Goal: Book appointment/travel/reservation

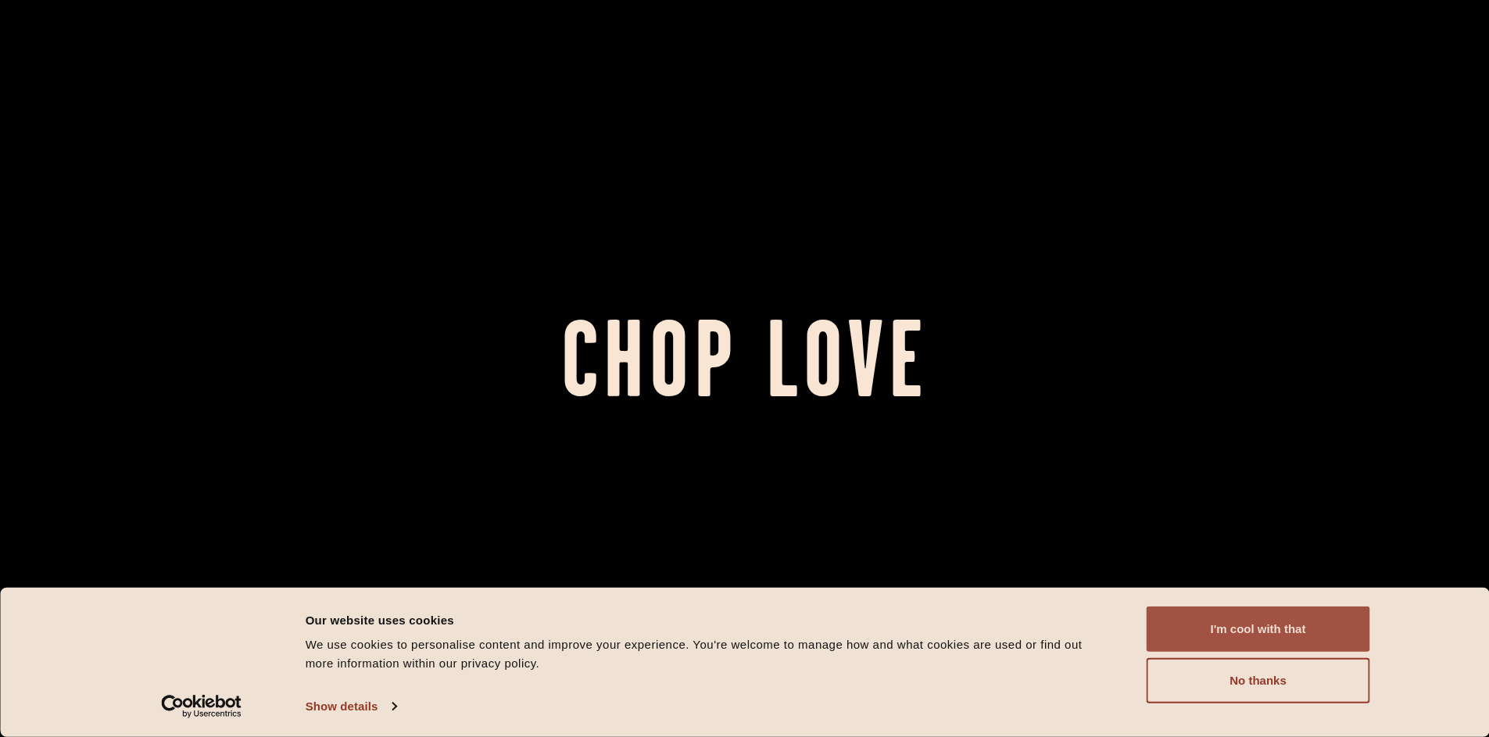
click at [1256, 639] on button "I'm cool with that" at bounding box center [1259, 629] width 224 height 45
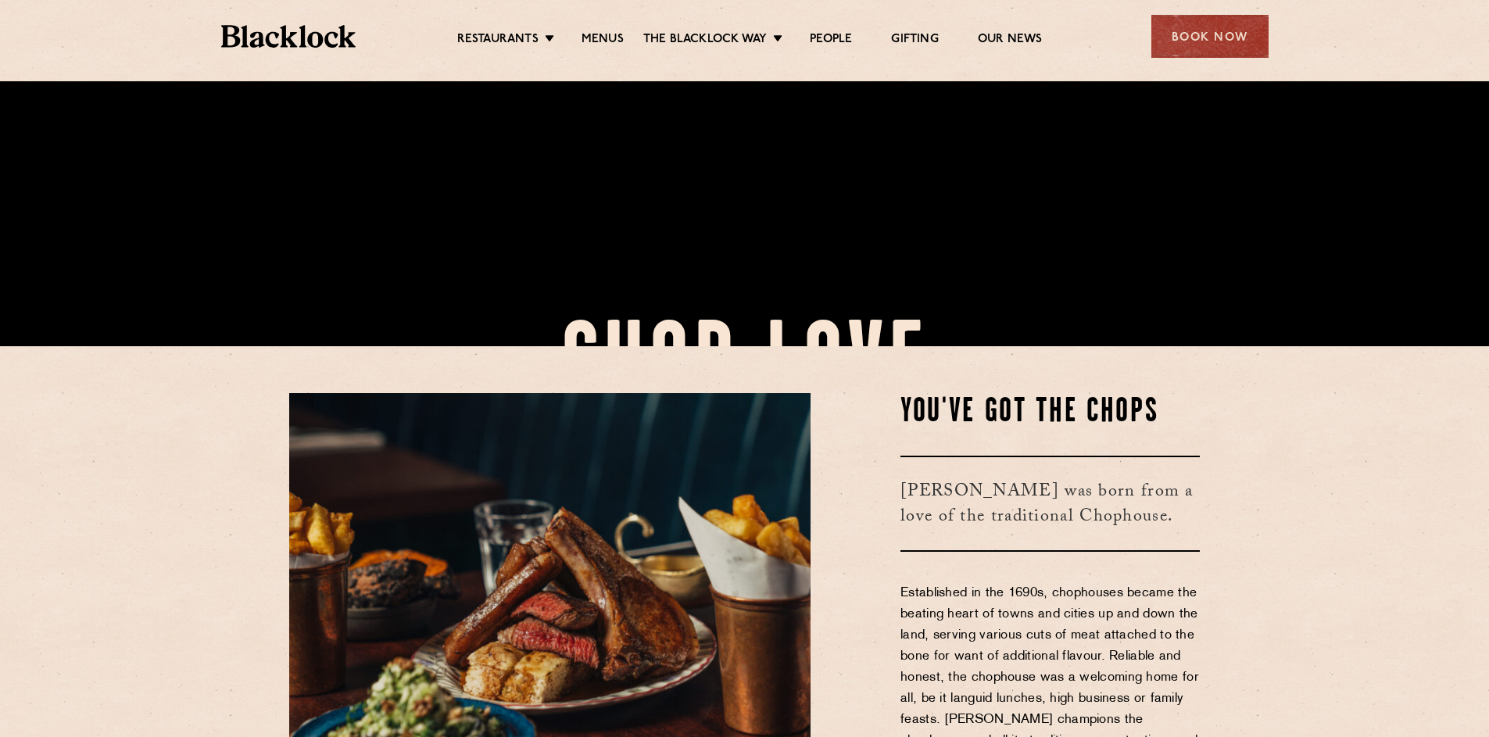
scroll to position [625, 0]
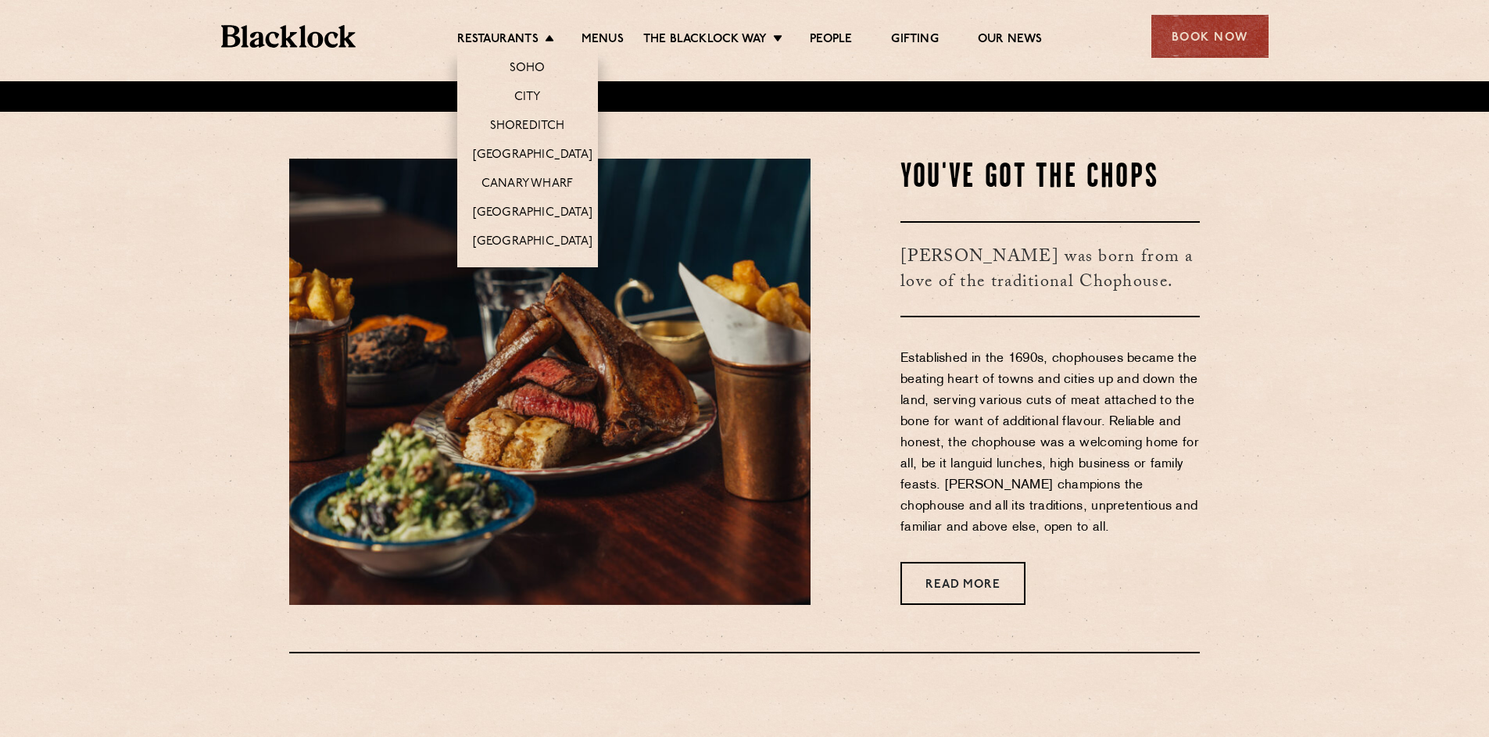
click at [542, 45] on li "Restaurants Soho City Shoreditch Covent Garden Canary Wharf Manchester Birmingh…" at bounding box center [509, 40] width 105 height 17
click at [530, 99] on link "City" at bounding box center [527, 98] width 27 height 17
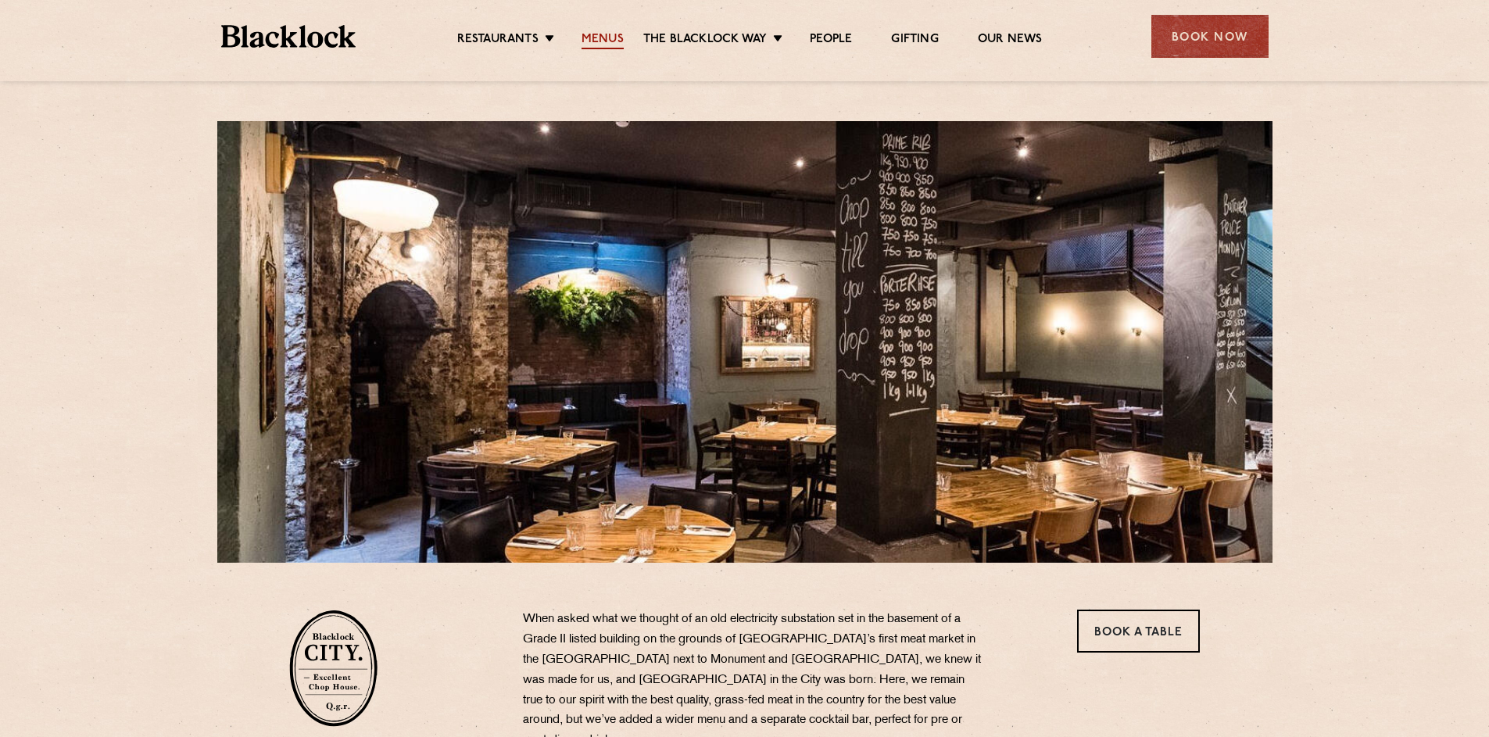
click at [615, 34] on link "Menus" at bounding box center [603, 40] width 42 height 17
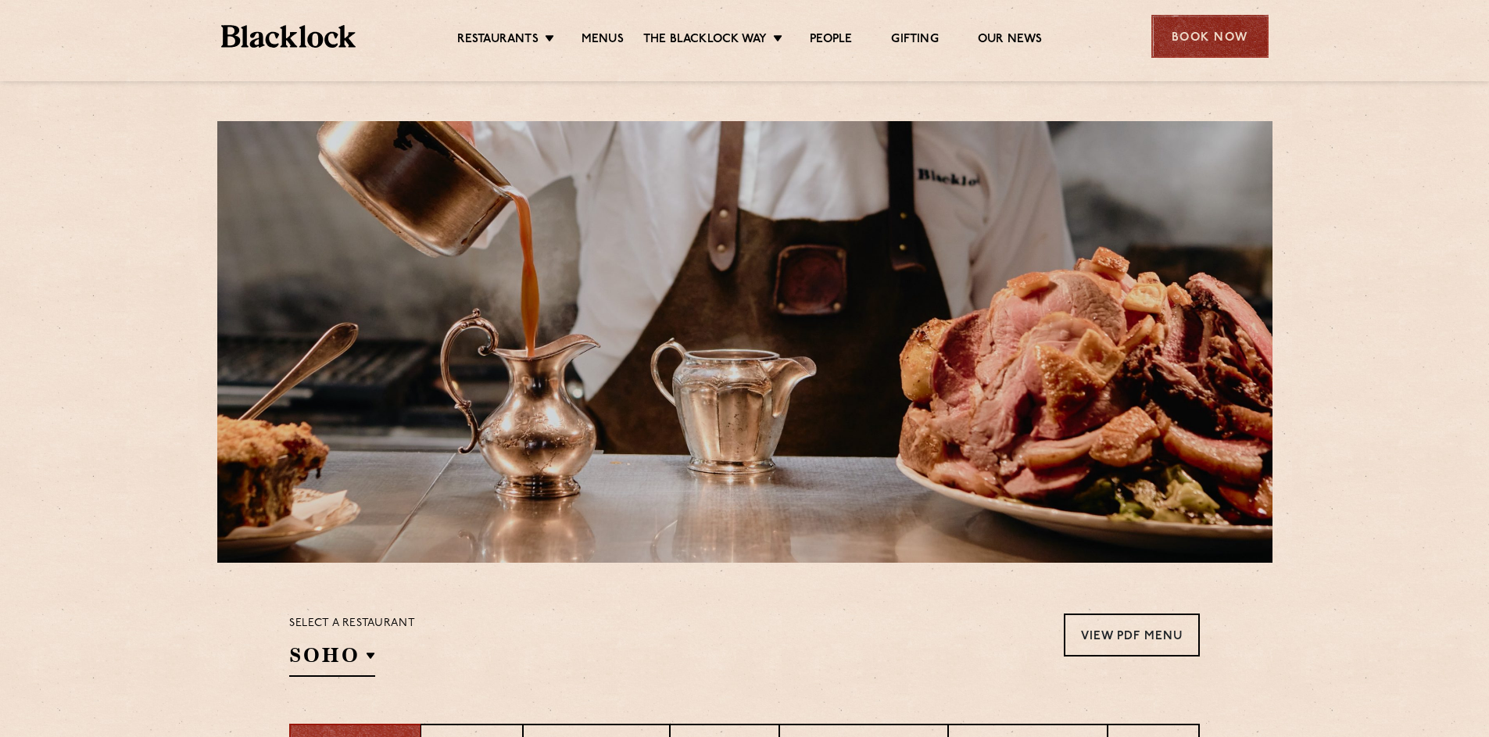
click at [1204, 17] on div "Book Now" at bounding box center [1210, 36] width 117 height 43
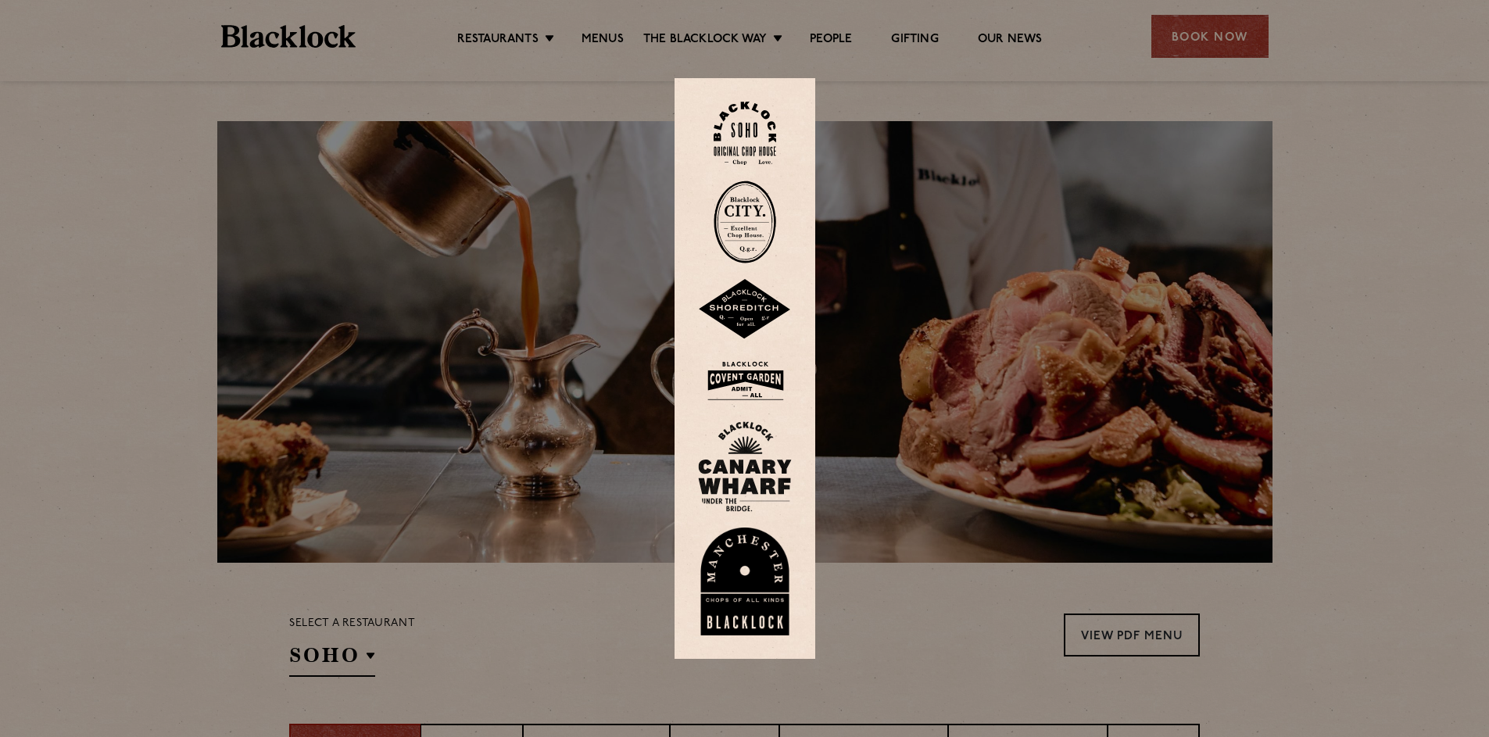
click at [749, 227] on img at bounding box center [745, 222] width 63 height 83
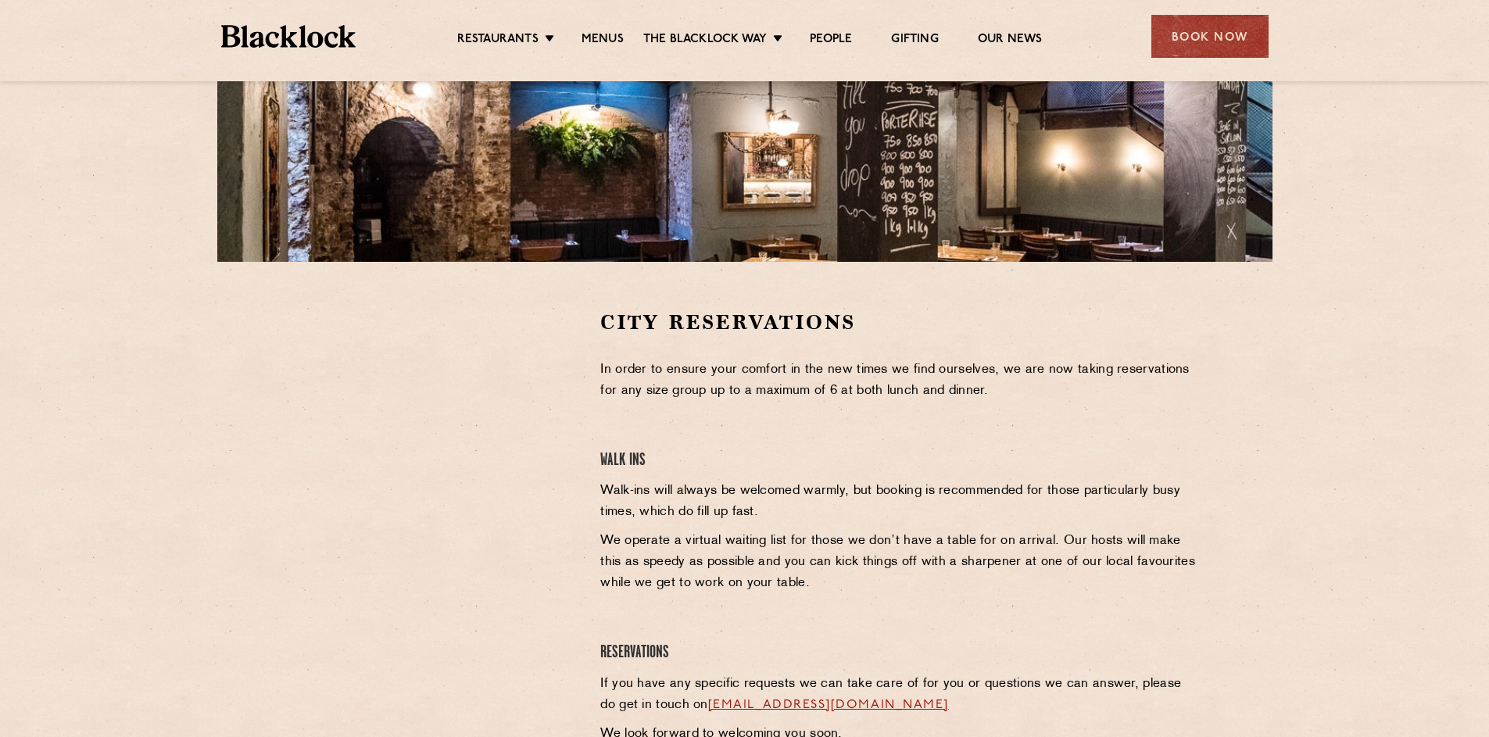
scroll to position [391, 0]
